Goal: Contribute content: Add original content to the website for others to see

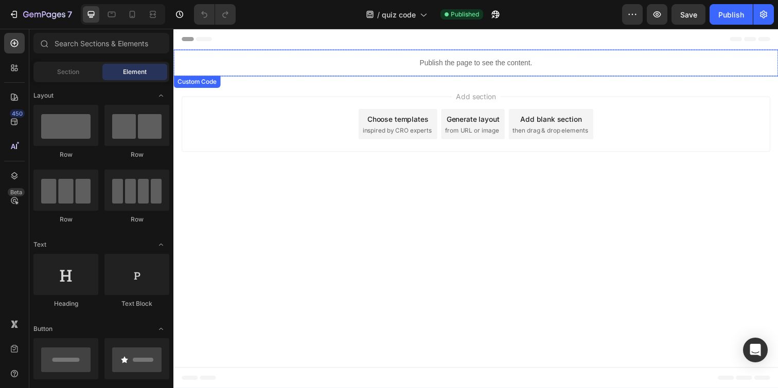
click at [217, 70] on div "Publish the page to see the content." at bounding box center [481, 63] width 617 height 27
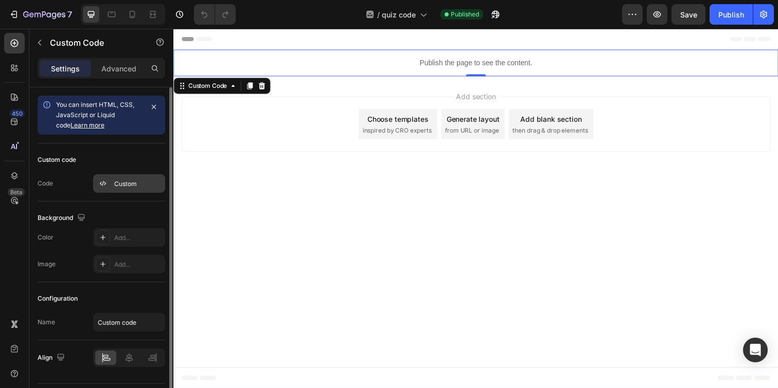
click at [111, 190] on div "Custom" at bounding box center [129, 183] width 72 height 19
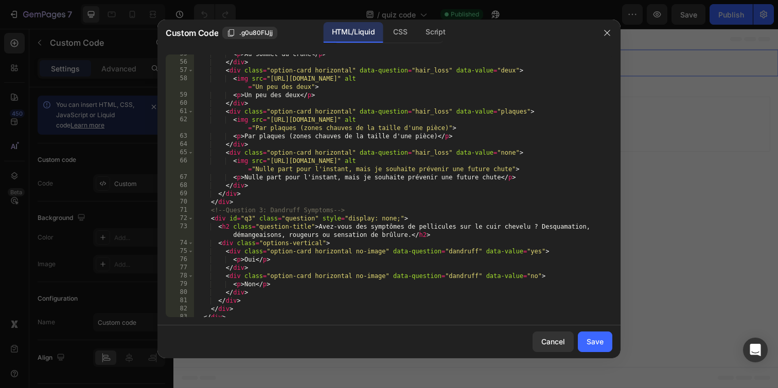
scroll to position [507, 0]
click at [607, 35] on icon "button" at bounding box center [607, 33] width 8 height 8
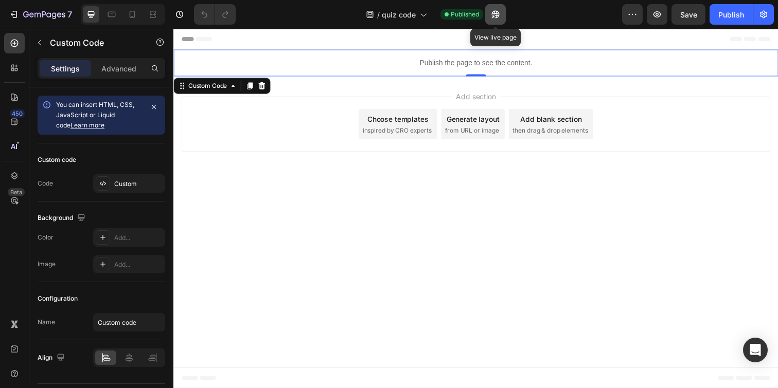
click at [499, 12] on icon "button" at bounding box center [495, 14] width 10 height 10
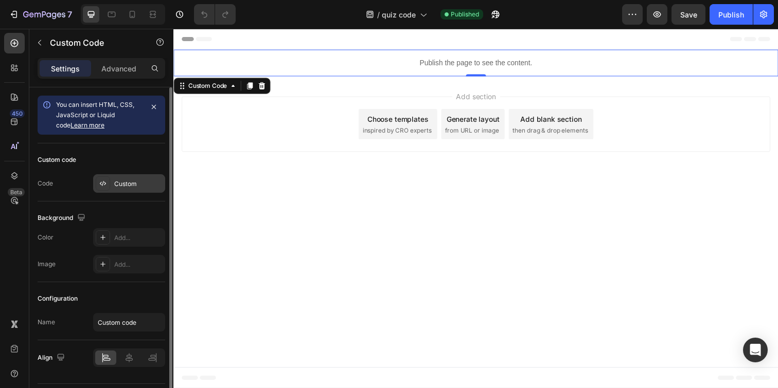
click at [125, 179] on div "Custom" at bounding box center [129, 183] width 72 height 19
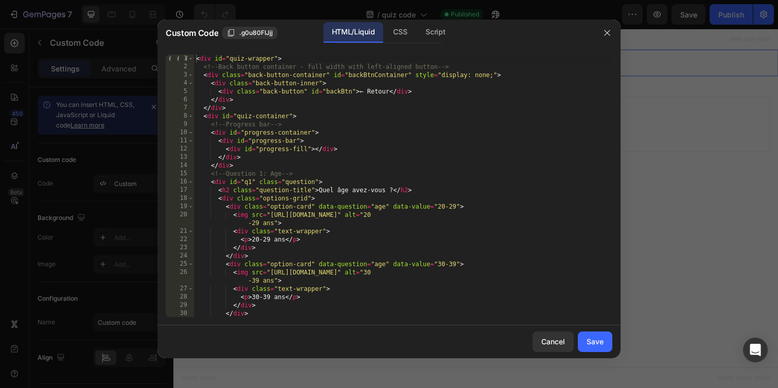
click at [306, 184] on div "< div id = "quiz-wrapper" > <!-- Back button container - full width with left-a…" at bounding box center [403, 194] width 418 height 279
type textarea "}); </script>"
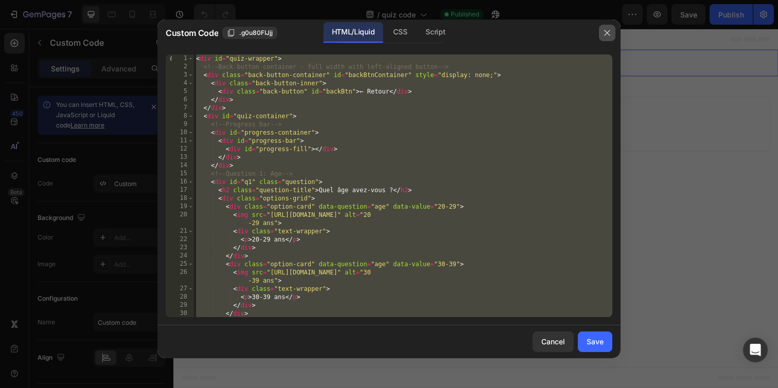
click at [608, 34] on icon "button" at bounding box center [607, 33] width 8 height 8
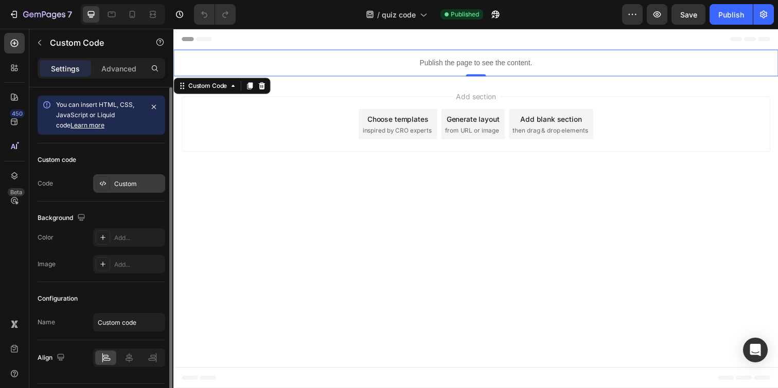
click at [116, 177] on div "Custom" at bounding box center [129, 183] width 72 height 19
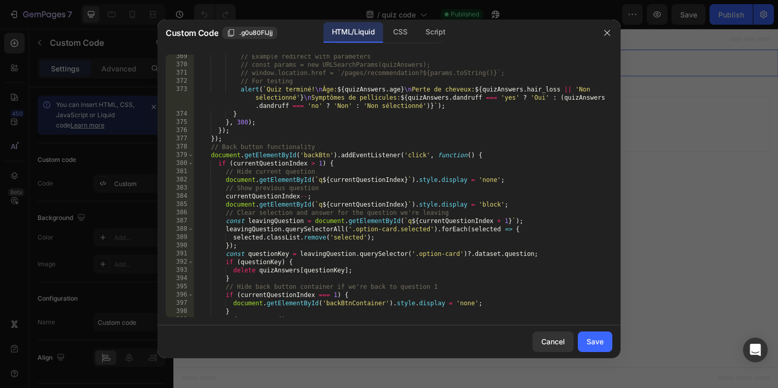
scroll to position [3269, 0]
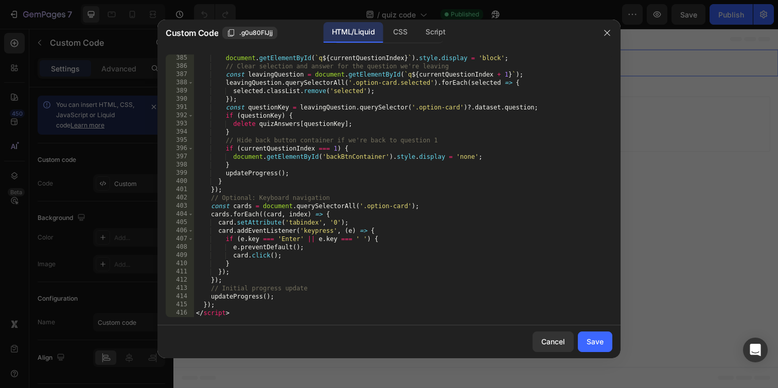
click at [334, 193] on div "document . getElementById ( ` q ${ currentQuestionIndex } ` ) . style . display…" at bounding box center [403, 193] width 418 height 279
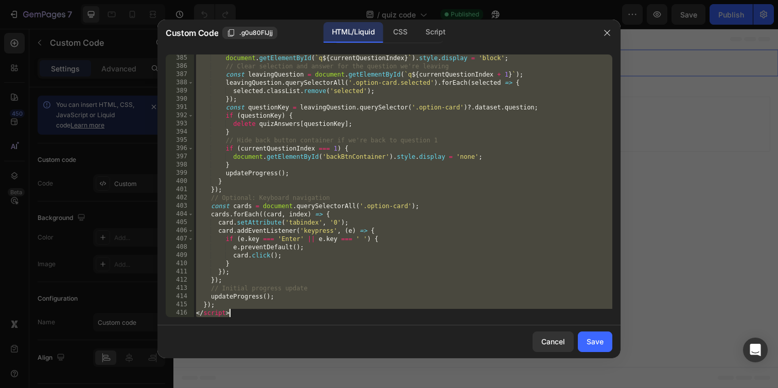
paste textarea "```"
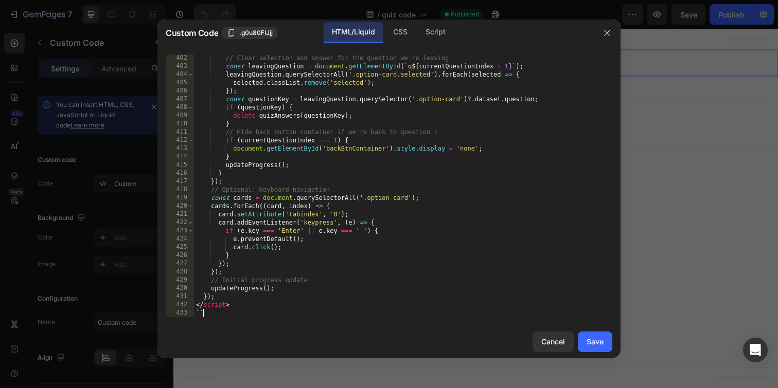
type textarea "`"
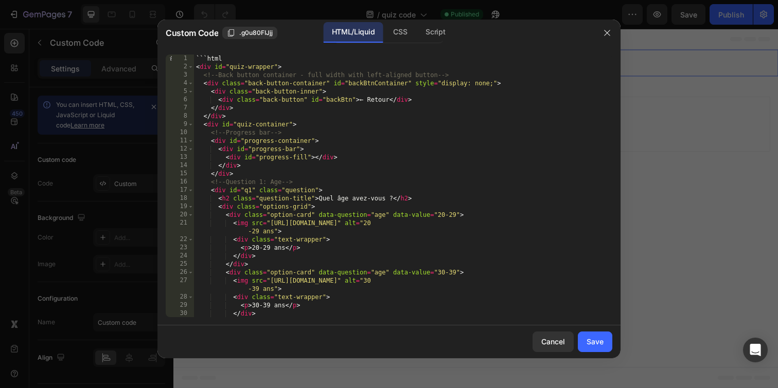
scroll to position [0, 0]
click at [226, 58] on div "```html < div id = "quiz-wrapper" > <!-- Back button container - full width wit…" at bounding box center [403, 194] width 418 height 279
type textarea "`"
type textarea "<div id="quiz-wrapper">"
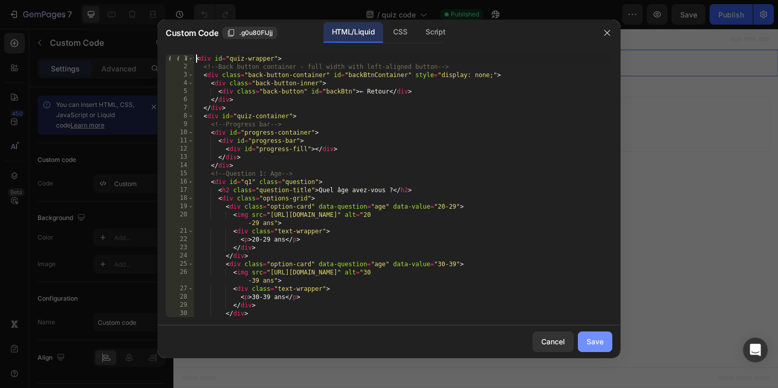
click at [587, 338] on div "Save" at bounding box center [595, 341] width 17 height 11
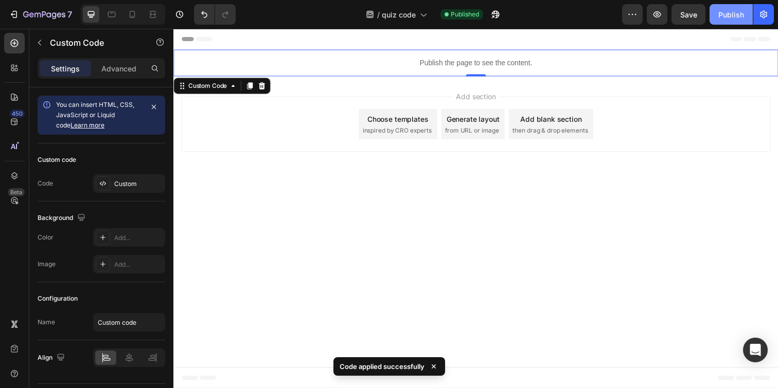
click at [729, 18] on div "Publish" at bounding box center [731, 14] width 26 height 11
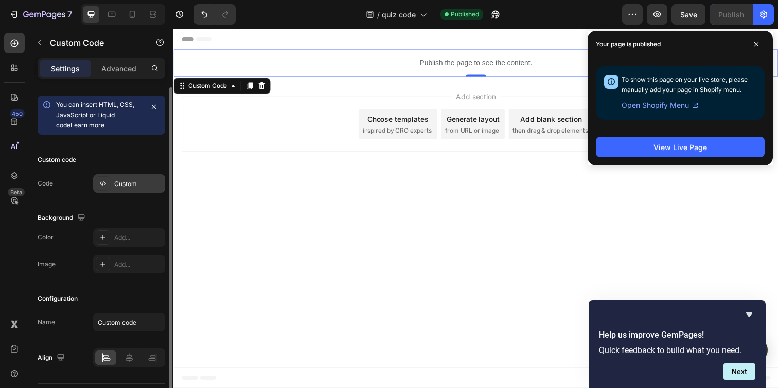
click at [130, 182] on div "Custom" at bounding box center [138, 184] width 48 height 9
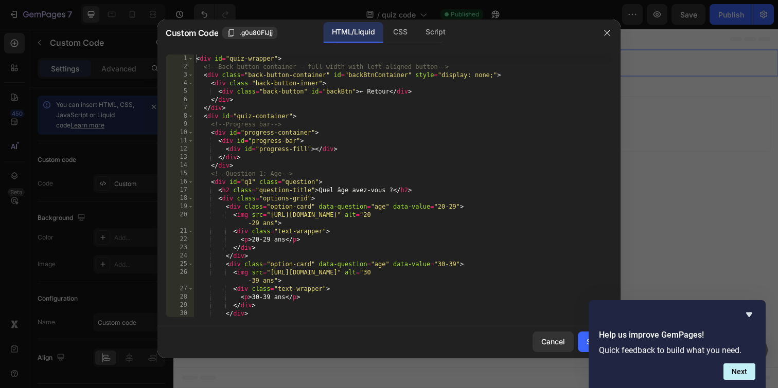
click at [339, 191] on div "< div id = "quiz-wrapper" > <!-- Back button container - full width with left-a…" at bounding box center [403, 194] width 418 height 279
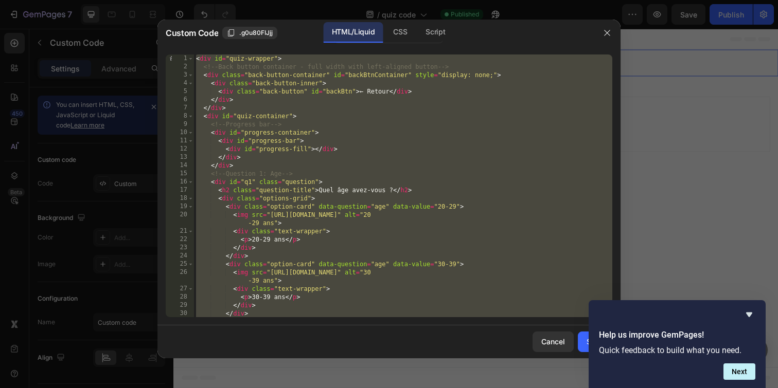
paste textarea
type textarea "</script>"
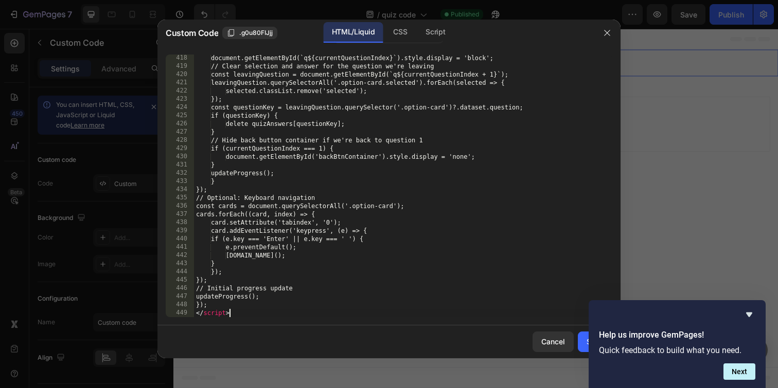
scroll to position [3573, 0]
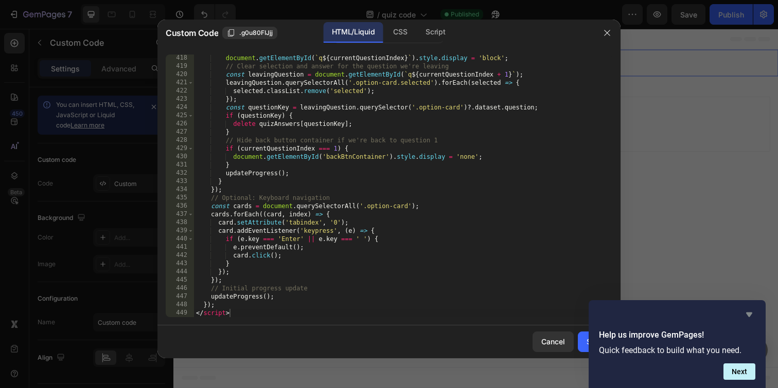
click at [749, 316] on icon "Hide survey" at bounding box center [749, 315] width 6 height 5
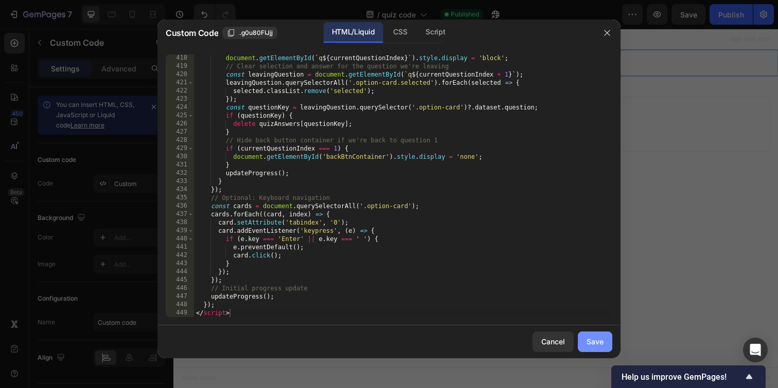
click at [596, 342] on div "Save" at bounding box center [595, 341] width 17 height 11
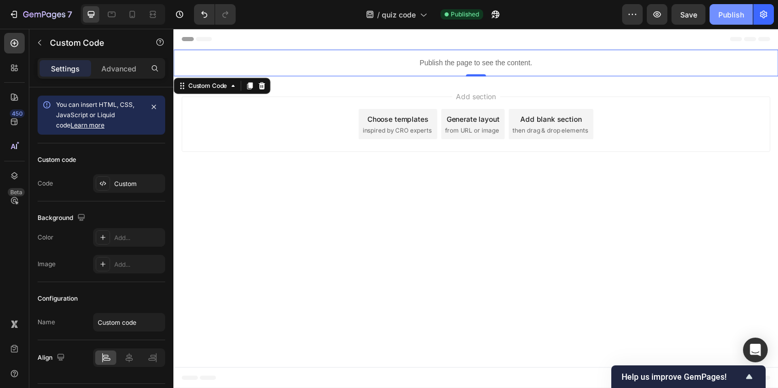
click at [733, 15] on div "Publish" at bounding box center [731, 14] width 26 height 11
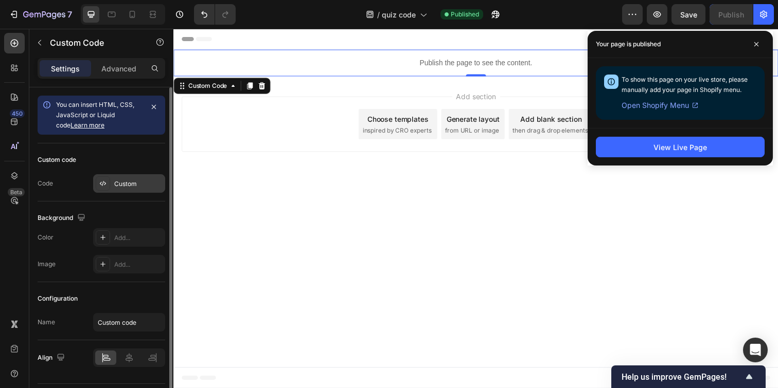
click at [123, 182] on div "Custom" at bounding box center [138, 184] width 48 height 9
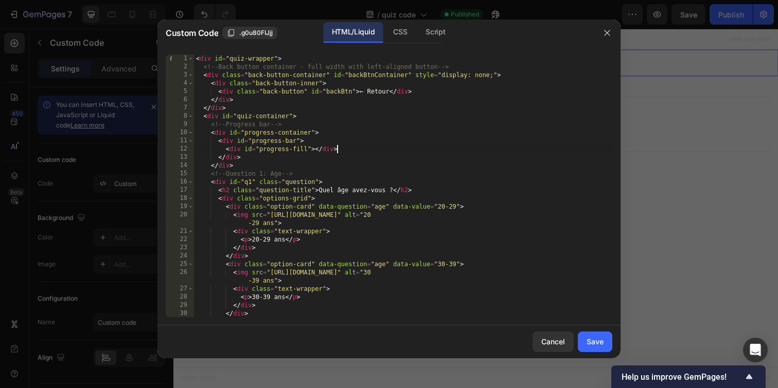
click at [448, 152] on div "< div id = "quiz-wrapper" > <!-- Back button container - full width with left-a…" at bounding box center [403, 194] width 418 height 279
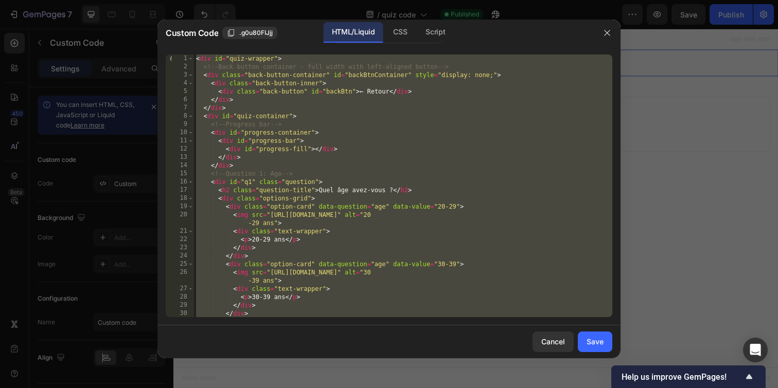
paste textarea "```"
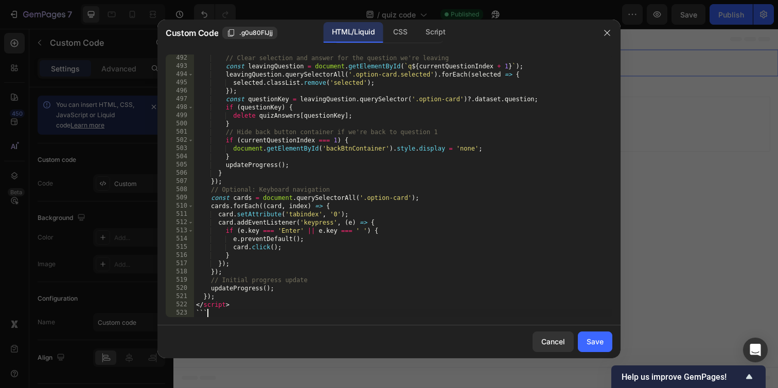
type textarea "`"
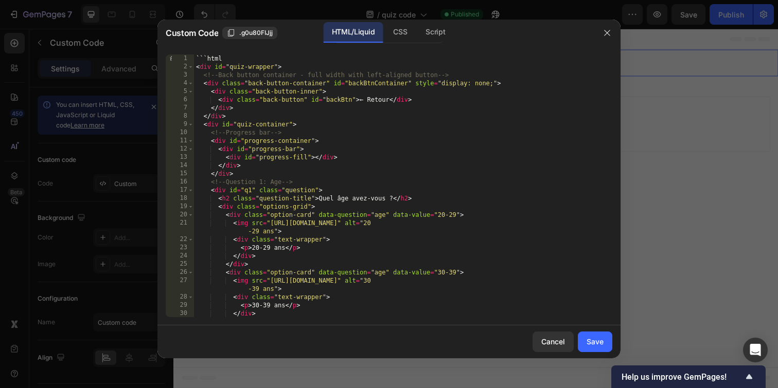
scroll to position [0, 0]
click at [240, 55] on div "```html < div id = "quiz-wrapper" > <!-- Back button container - full width wit…" at bounding box center [403, 194] width 418 height 279
type textarea "`"
type textarea "<div id="quiz-wrapper">"
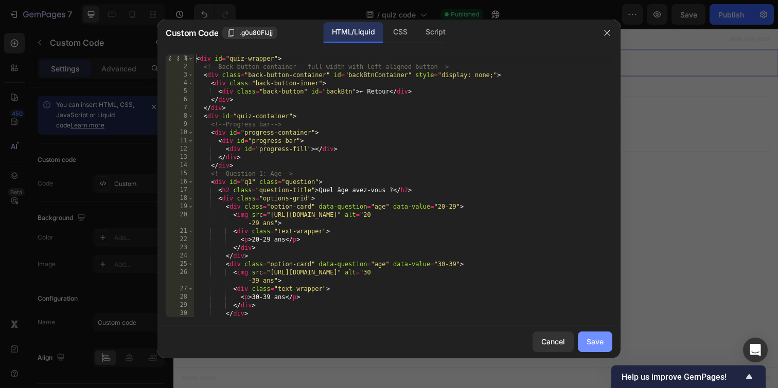
click at [596, 341] on div "Save" at bounding box center [595, 341] width 17 height 11
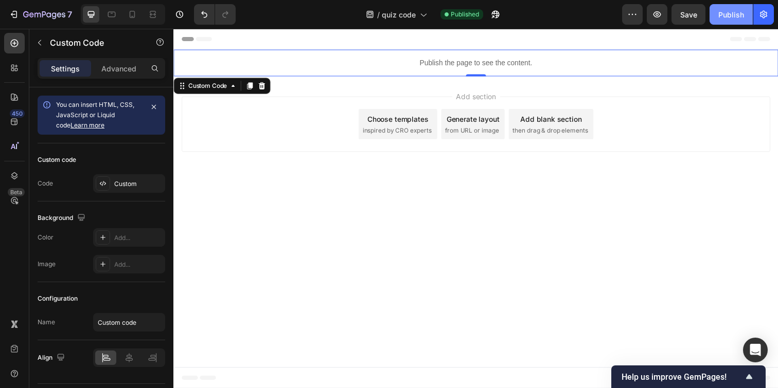
click at [730, 22] on button "Publish" at bounding box center [730, 14] width 43 height 21
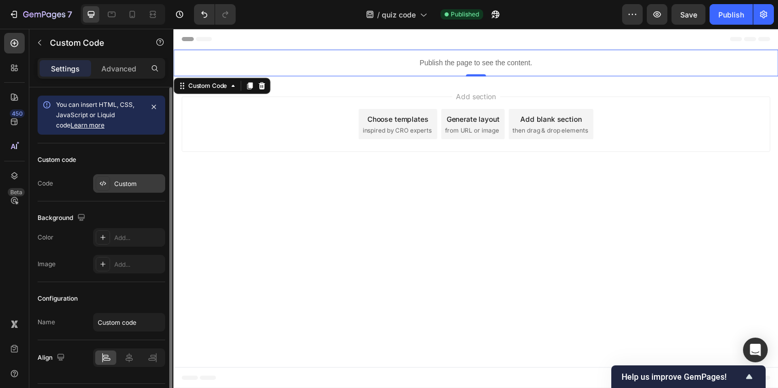
click at [136, 179] on div "Custom" at bounding box center [129, 183] width 72 height 19
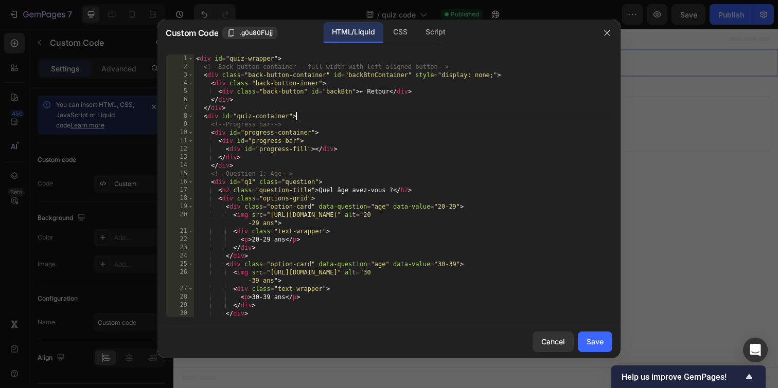
click at [403, 117] on div "< div id = "quiz-wrapper" > <!-- Back button container - full width with left-a…" at bounding box center [403, 194] width 418 height 279
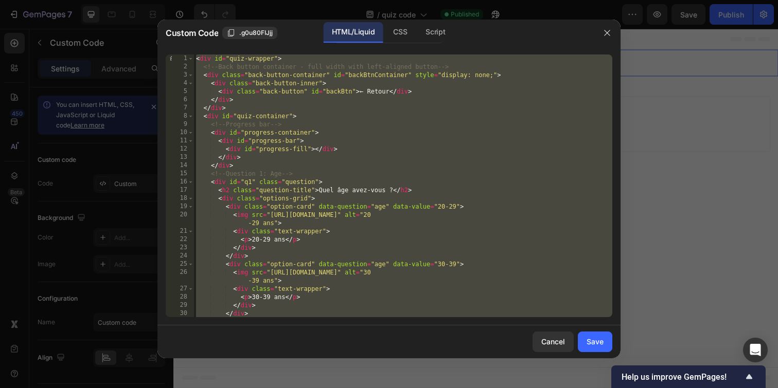
paste textarea "```"
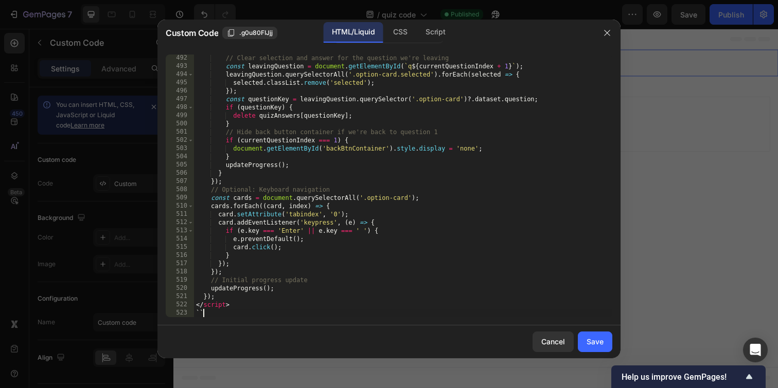
type textarea "`"
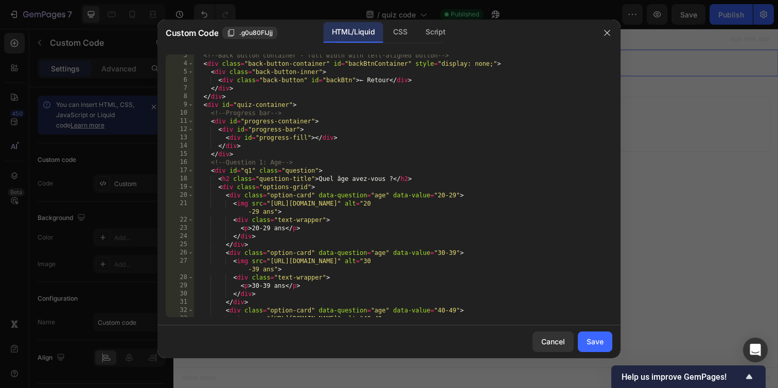
scroll to position [0, 0]
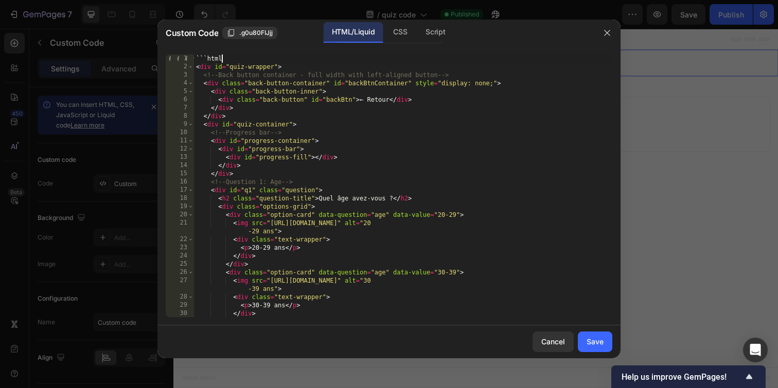
click at [231, 59] on div "```html < div id = "quiz-wrapper" > <!-- Back button container - full width wit…" at bounding box center [403, 194] width 418 height 279
type textarea "`"
type textarea "<div id="quiz-wrapper">"
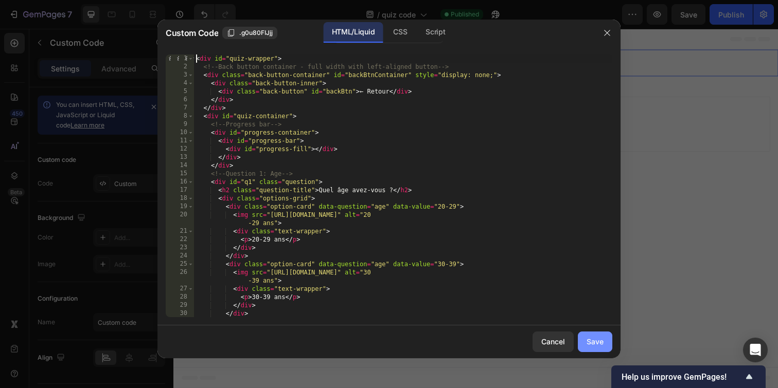
click at [588, 345] on div "Save" at bounding box center [595, 341] width 17 height 11
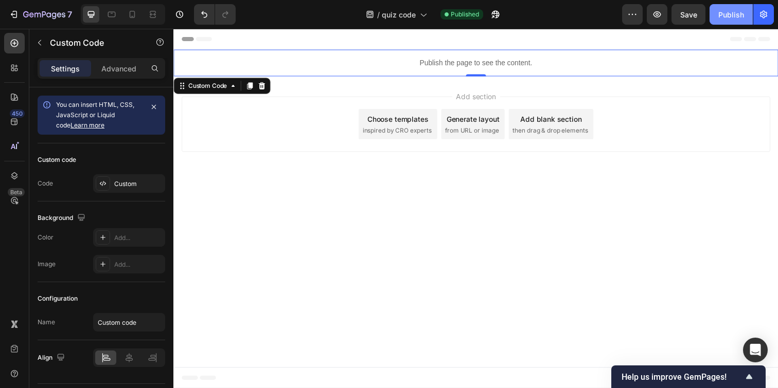
click at [727, 18] on div "Publish" at bounding box center [731, 14] width 26 height 11
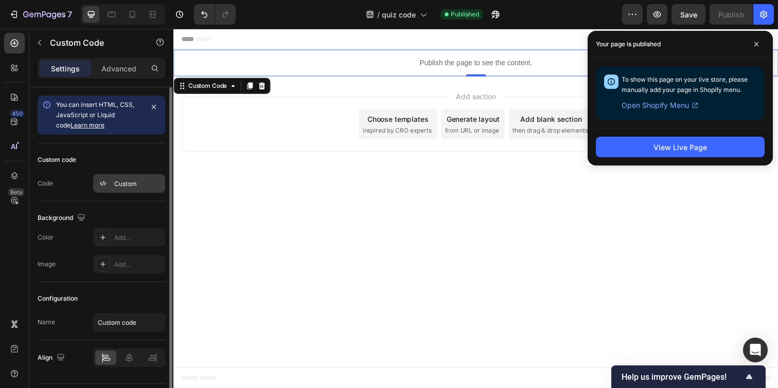
click at [140, 191] on div "Custom" at bounding box center [129, 183] width 72 height 19
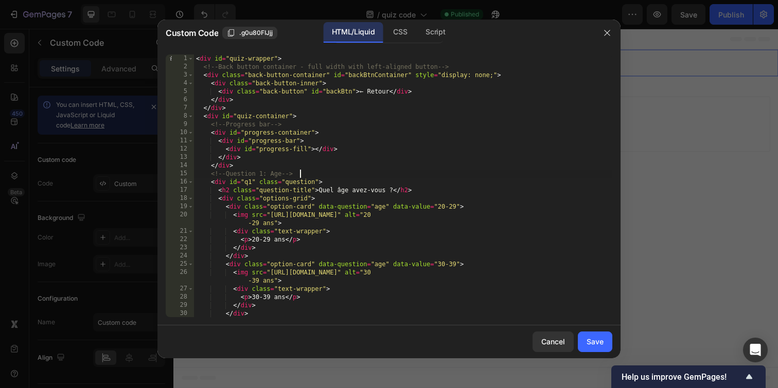
click at [364, 170] on div "< div id = "quiz-wrapper" > <!-- Back button container - full width with left-a…" at bounding box center [403, 194] width 418 height 279
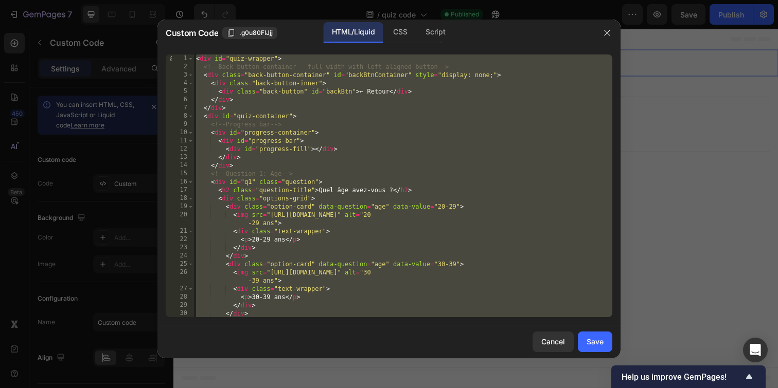
paste textarea "```"
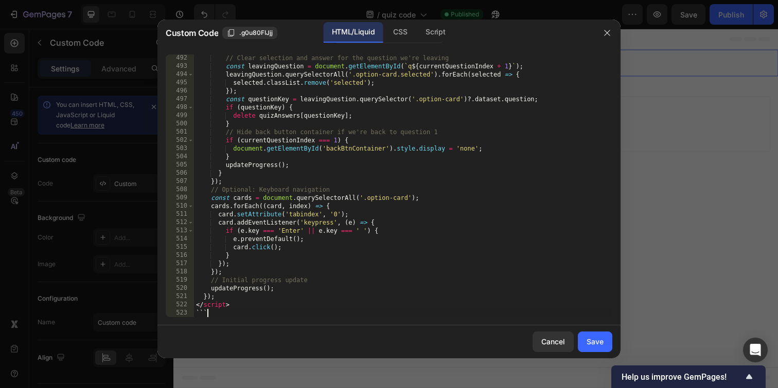
type textarea "`"
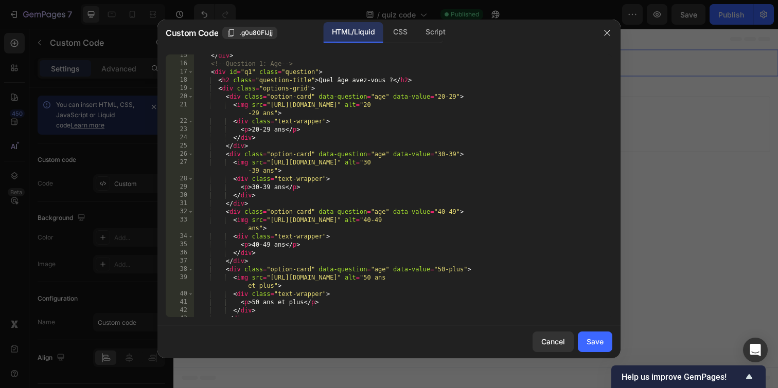
scroll to position [0, 0]
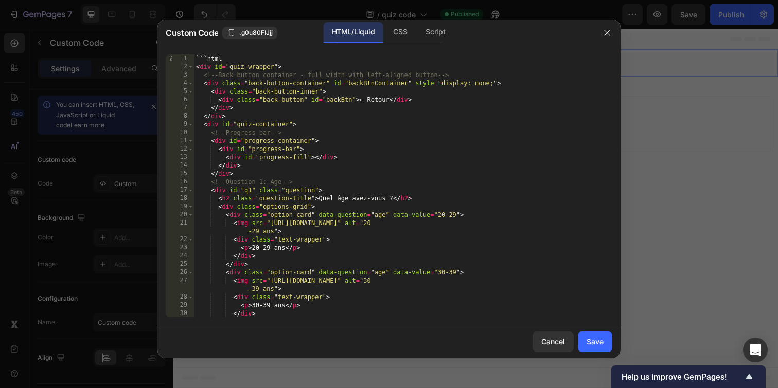
click at [230, 59] on div "```html < div id = "quiz-wrapper" > <!-- Back button container - full width wit…" at bounding box center [403, 194] width 418 height 279
type textarea "`"
type textarea "<div id="quiz-wrapper">"
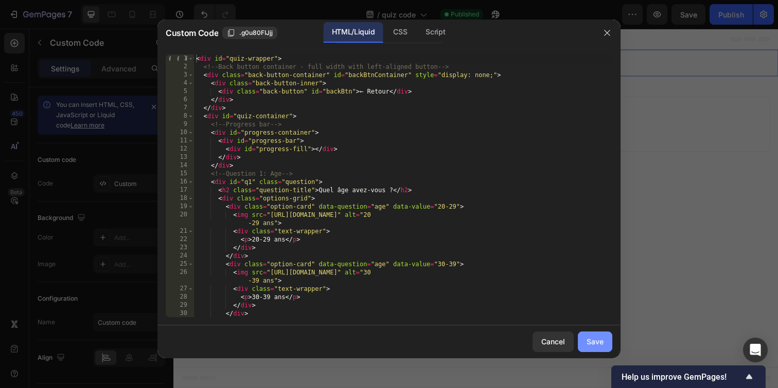
click at [595, 345] on div "Save" at bounding box center [595, 341] width 17 height 11
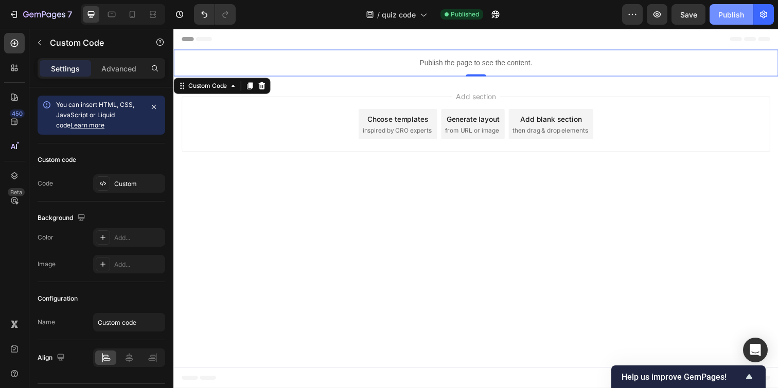
click at [728, 15] on div "Publish" at bounding box center [731, 14] width 26 height 11
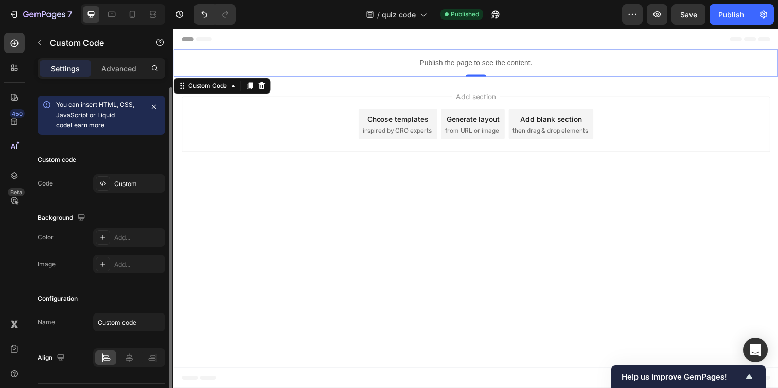
click at [116, 198] on div "Custom code Code Custom" at bounding box center [102, 173] width 128 height 58
click at [126, 182] on div "Custom" at bounding box center [138, 184] width 48 height 9
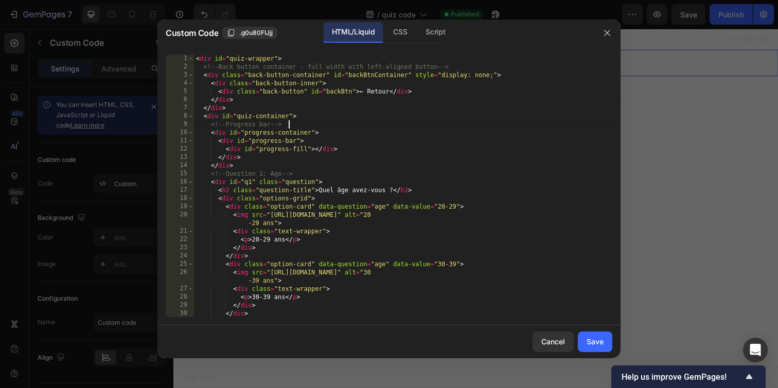
click at [336, 121] on div "< div id = "quiz-wrapper" > <!-- Back button container - full width with left-a…" at bounding box center [403, 194] width 418 height 279
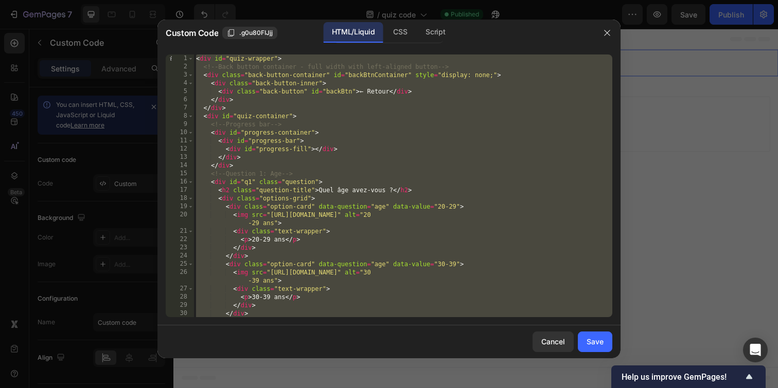
paste textarea "```"
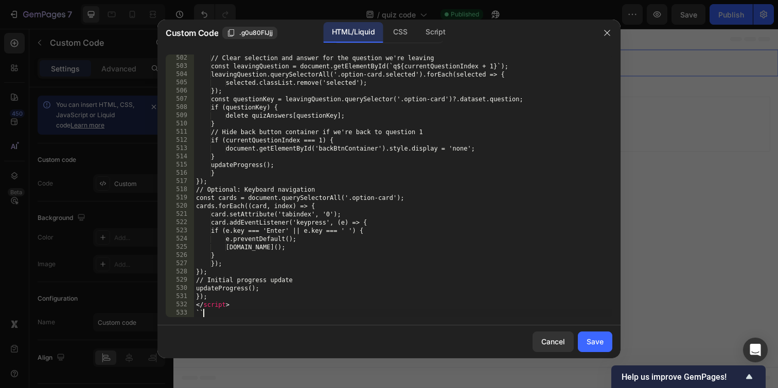
type textarea "`"
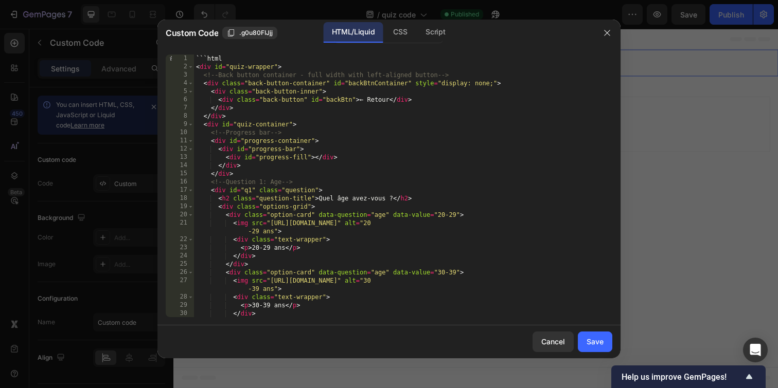
scroll to position [0, 0]
click at [263, 55] on div "```html < div id = "quiz-wrapper" > <!-- Back button container - full width wit…" at bounding box center [403, 194] width 418 height 279
type textarea "`"
type textarea "<div id="quiz-wrapper">"
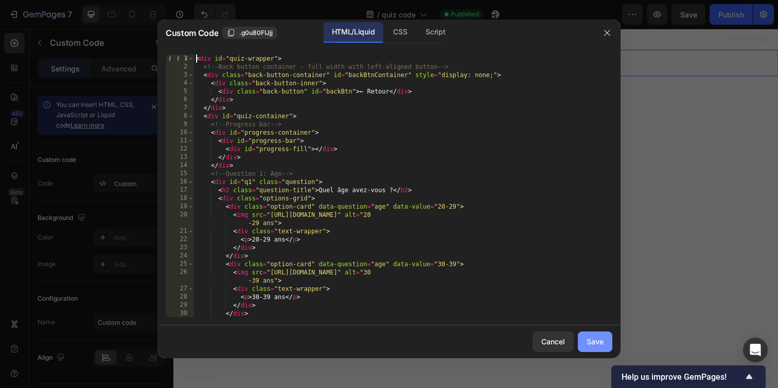
click at [601, 343] on div "Save" at bounding box center [595, 341] width 17 height 11
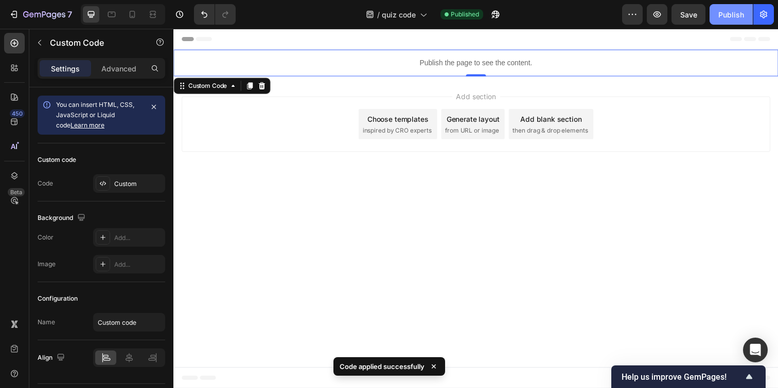
click at [725, 7] on button "Publish" at bounding box center [730, 14] width 43 height 21
